Goal: Task Accomplishment & Management: Manage account settings

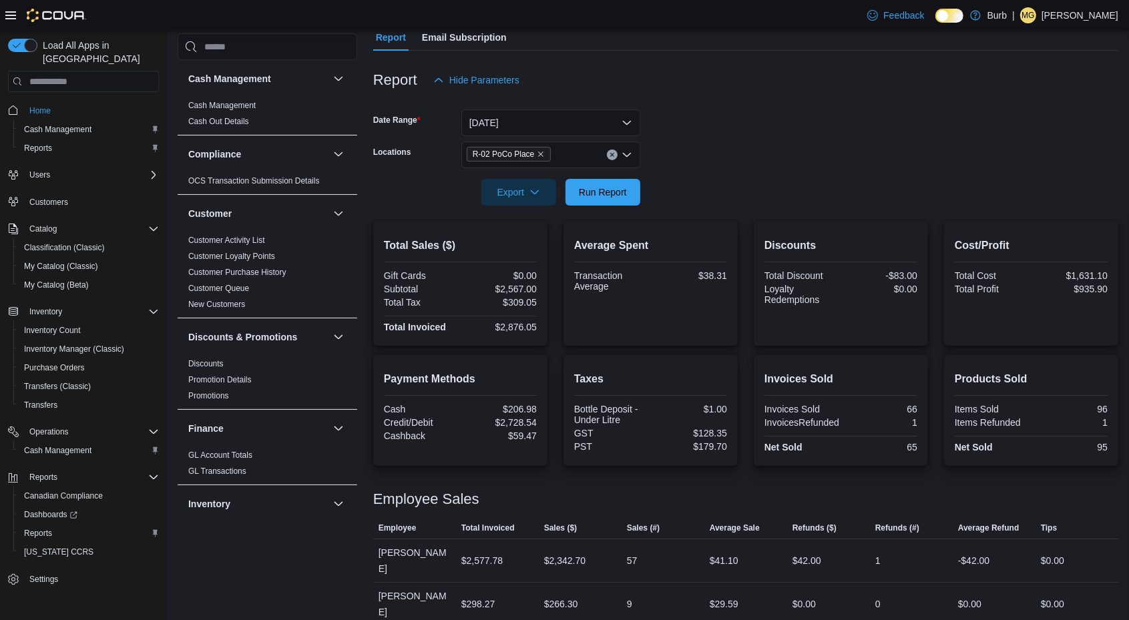
click at [1053, 15] on p "[PERSON_NAME]" at bounding box center [1079, 15] width 77 height 16
click at [1018, 130] on span "Sign Out" at bounding box center [1032, 131] width 36 height 13
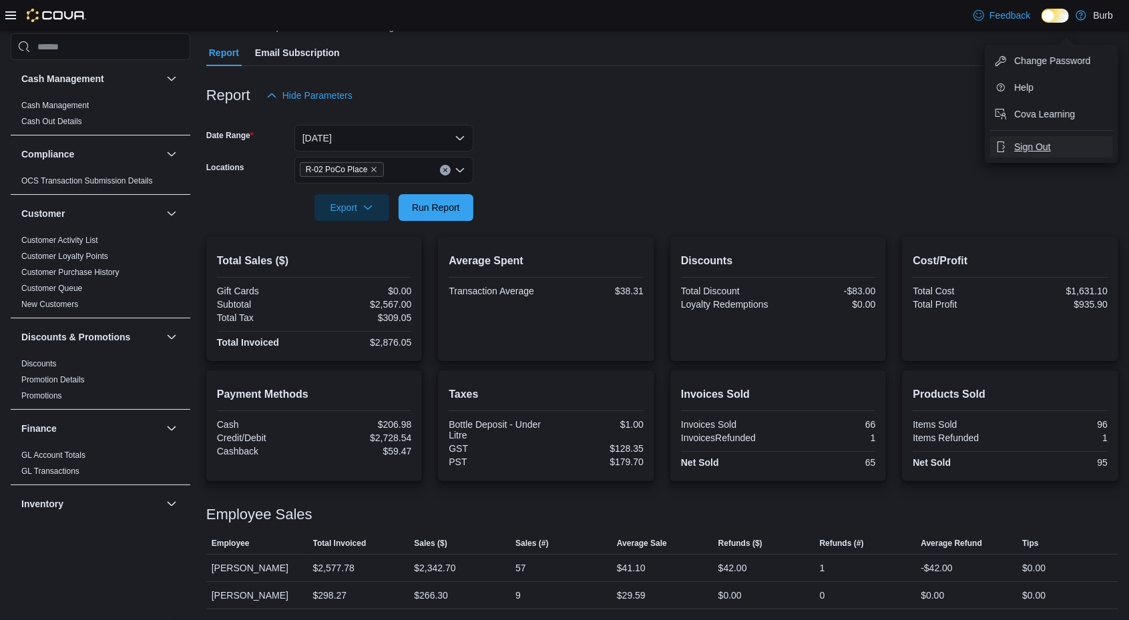
scroll to position [112, 0]
